Goal: Information Seeking & Learning: Find specific fact

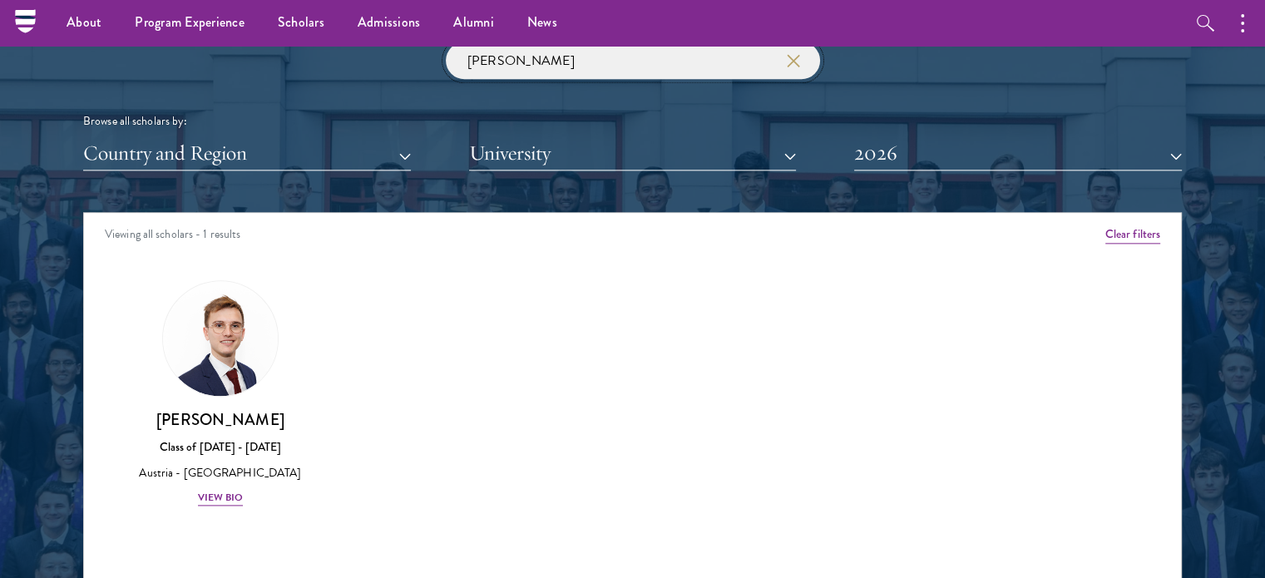
click at [717, 62] on input "[PERSON_NAME]" at bounding box center [633, 60] width 374 height 37
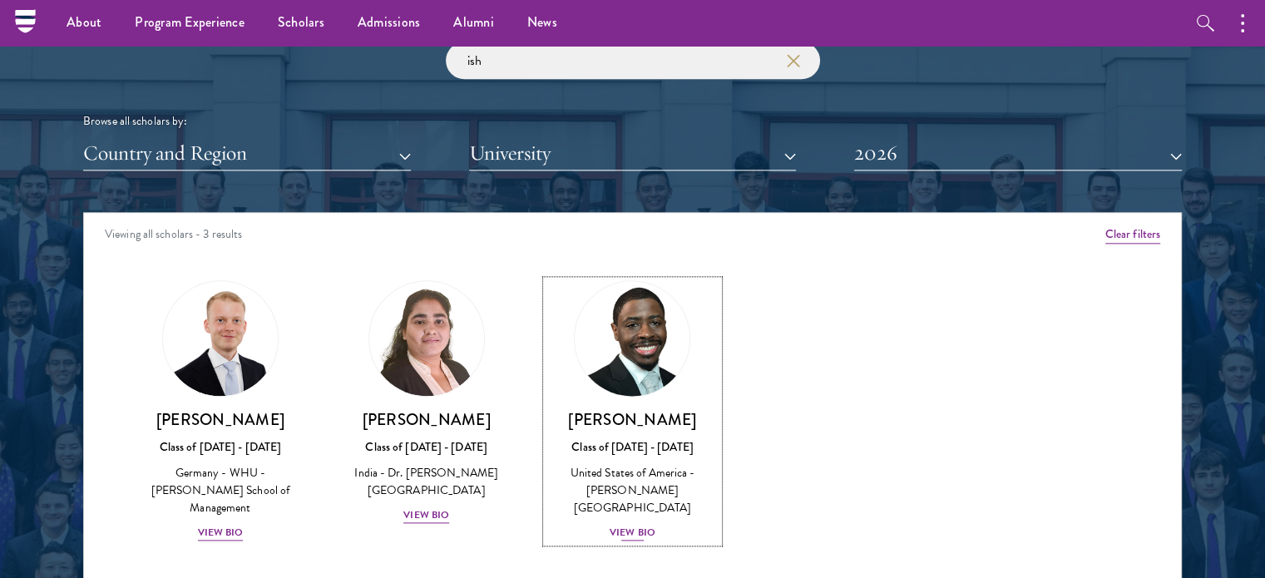
click at [652, 413] on h3 "[PERSON_NAME]" at bounding box center [633, 419] width 173 height 21
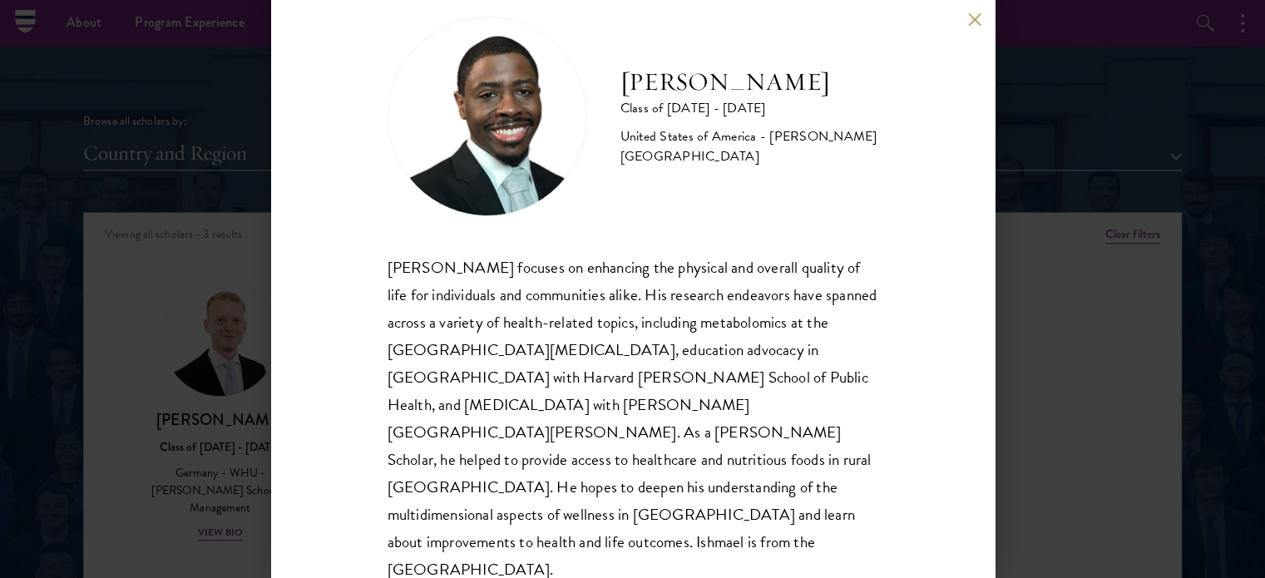
scroll to position [32, 0]
click at [967, 29] on div "[PERSON_NAME] Class of [DATE] - [DATE] [GEOGRAPHIC_DATA] - [PERSON_NAME][GEOGRA…" at bounding box center [633, 289] width 724 height 578
click at [972, 24] on button at bounding box center [975, 19] width 14 height 14
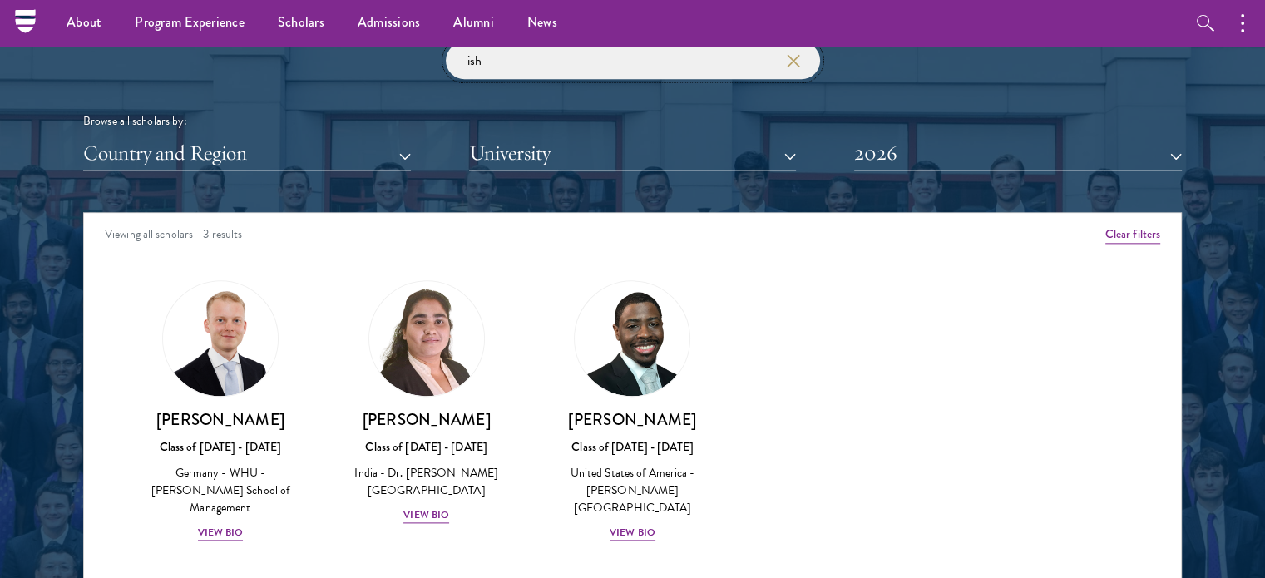
click at [706, 63] on input "ish" at bounding box center [633, 60] width 374 height 37
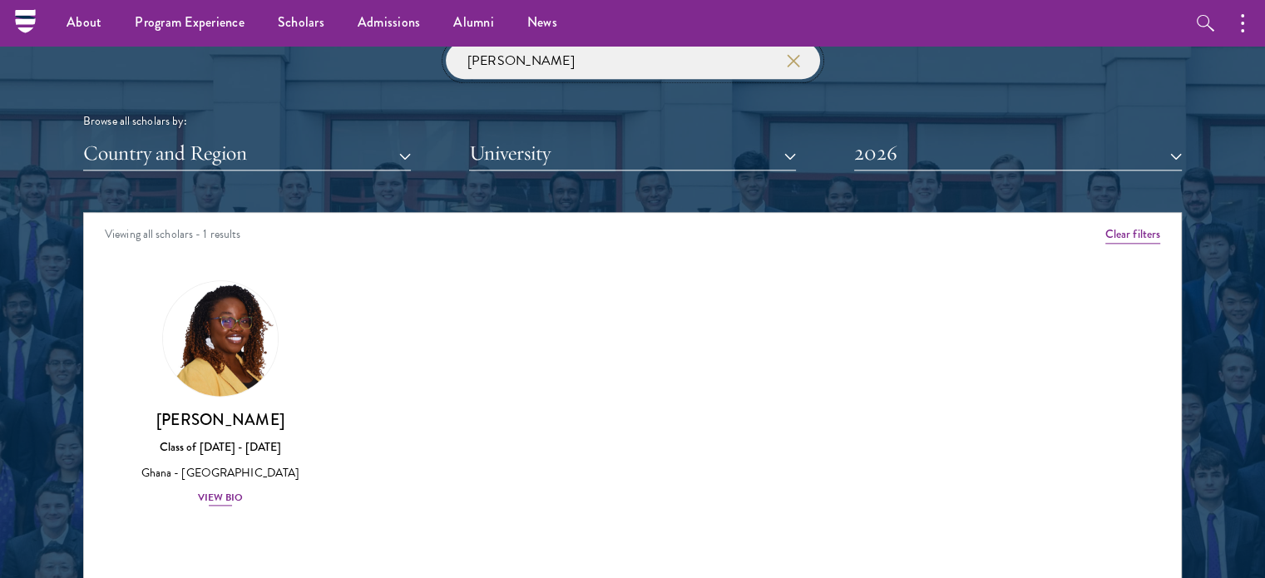
type input "[PERSON_NAME]"
click at [253, 435] on div "[PERSON_NAME] Class of [DATE] - [DATE] Ghana - [GEOGRAPHIC_DATA] View Bio" at bounding box center [220, 458] width 173 height 98
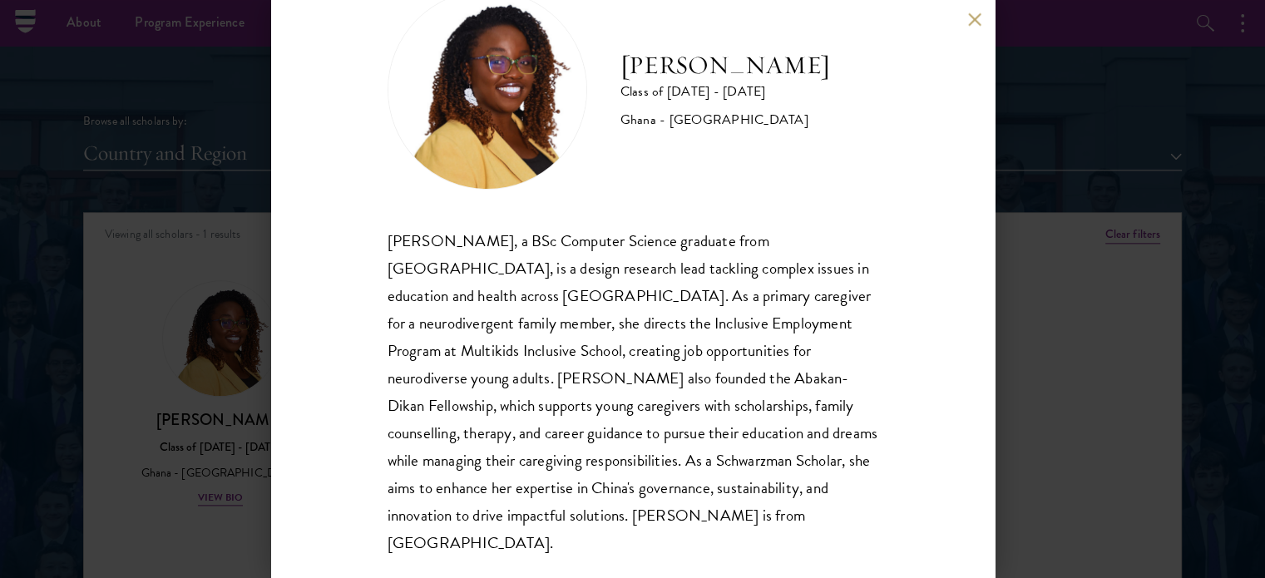
scroll to position [60, 0]
click at [974, 16] on button at bounding box center [975, 19] width 14 height 14
